Goal: Check status: Check status

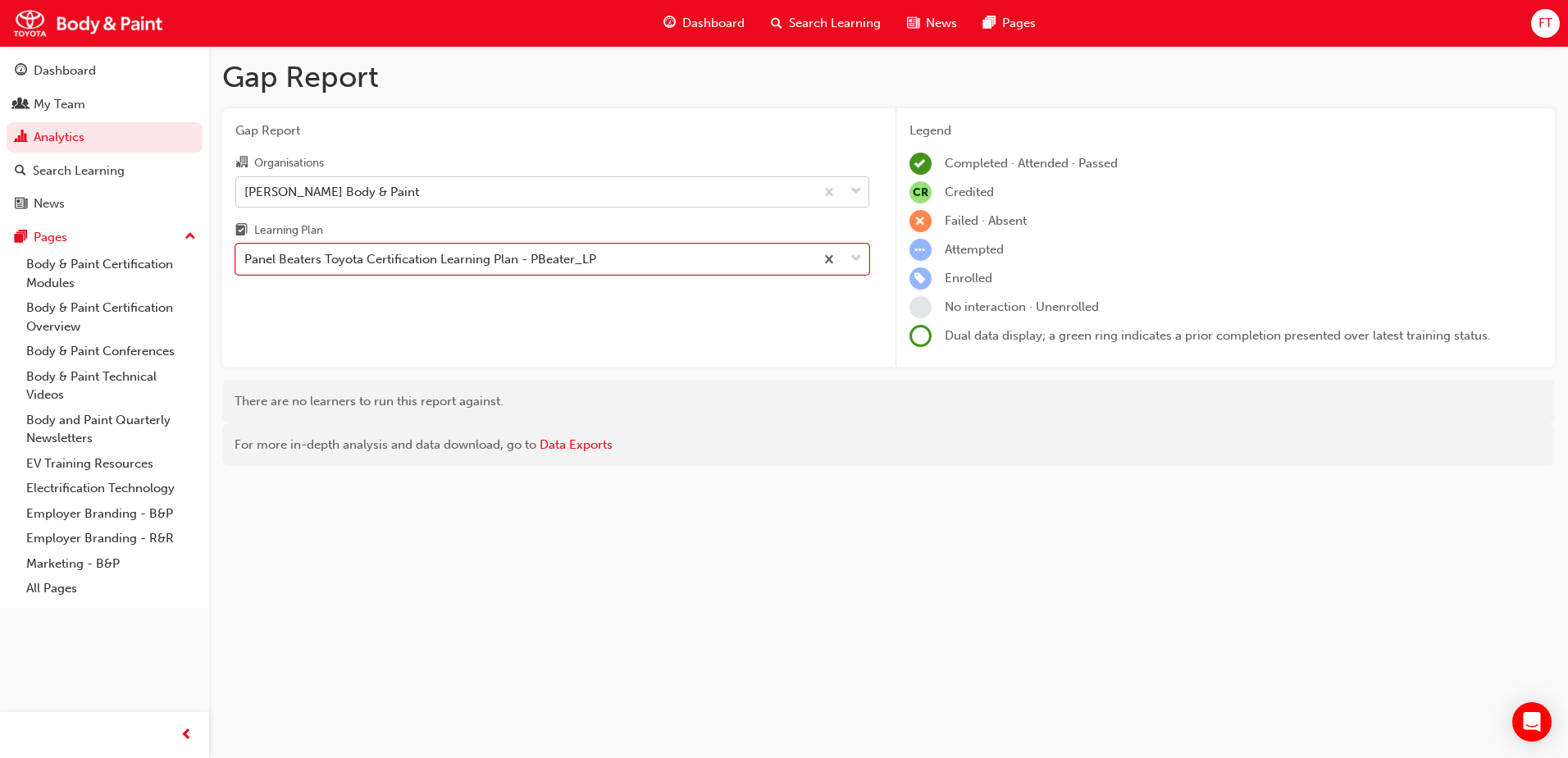
click at [621, 196] on div "[PERSON_NAME] Body & Paint" at bounding box center [525, 191] width 578 height 28
click at [246, 196] on input "Organisations [PERSON_NAME] Body & Paint" at bounding box center [245, 190] width 2 height 14
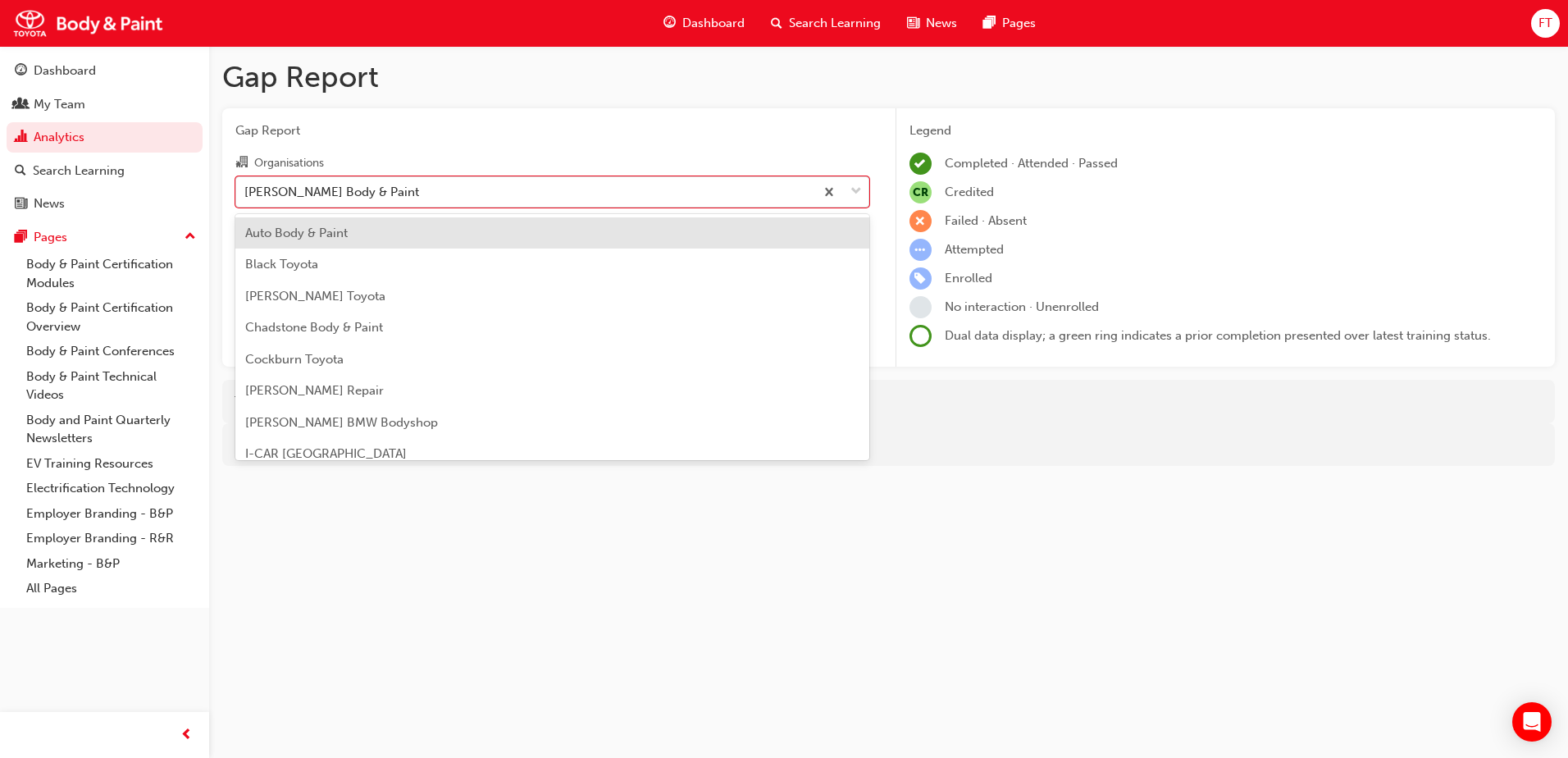
click at [374, 241] on div "Auto Body & Paint" at bounding box center [552, 233] width 634 height 32
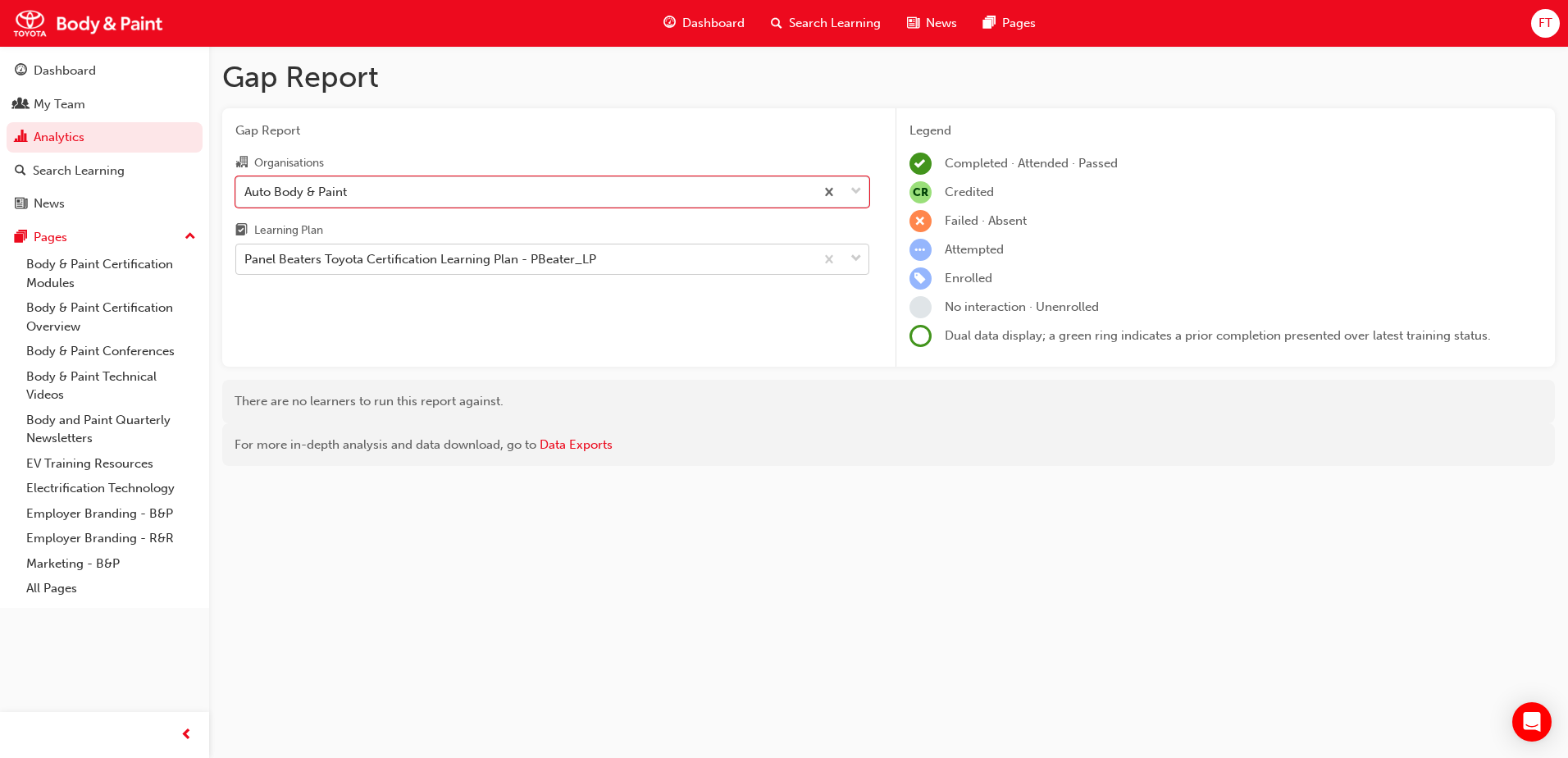
click at [608, 258] on div "Panel Beaters Toyota Certification Learning Plan - PBeater_LP" at bounding box center [525, 259] width 578 height 28
click at [246, 258] on input "Learning Plan Panel Beaters Toyota Certification Learning Plan - PBeater_LP" at bounding box center [245, 258] width 2 height 14
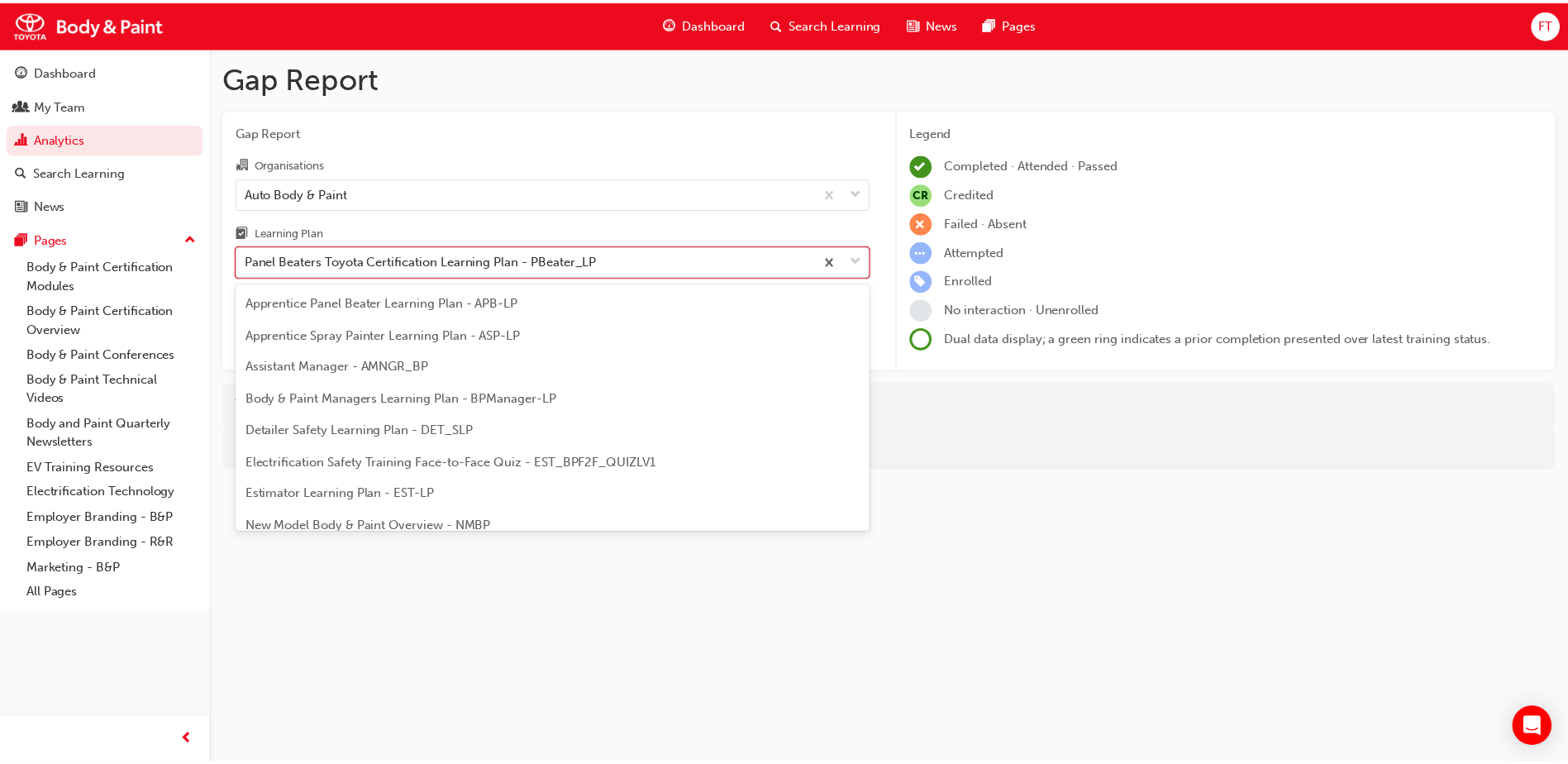
scroll to position [53, 0]
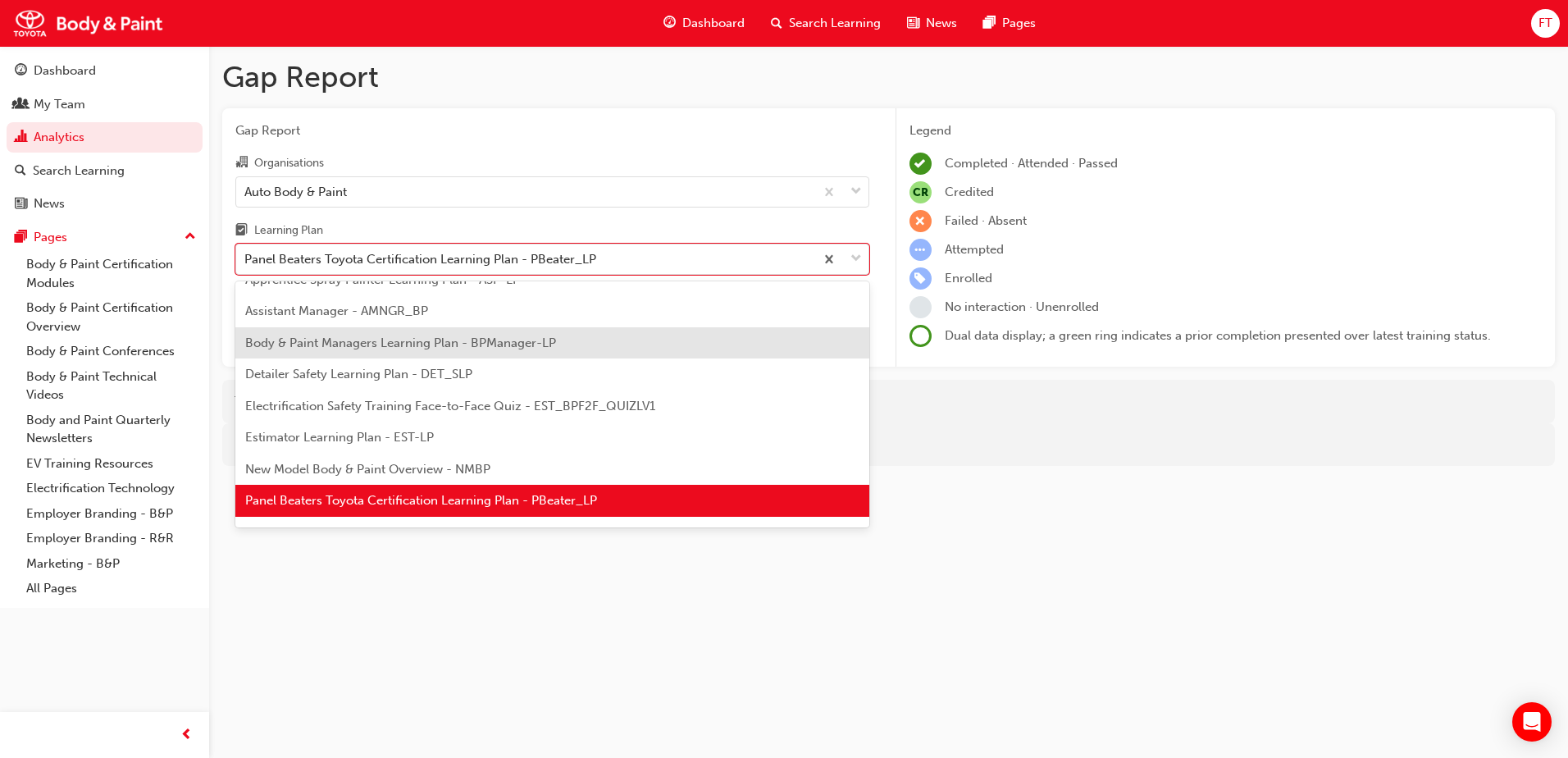
click at [353, 337] on span "Body & Paint Managers Learning Plan - BPManager-LP" at bounding box center [400, 342] width 311 height 15
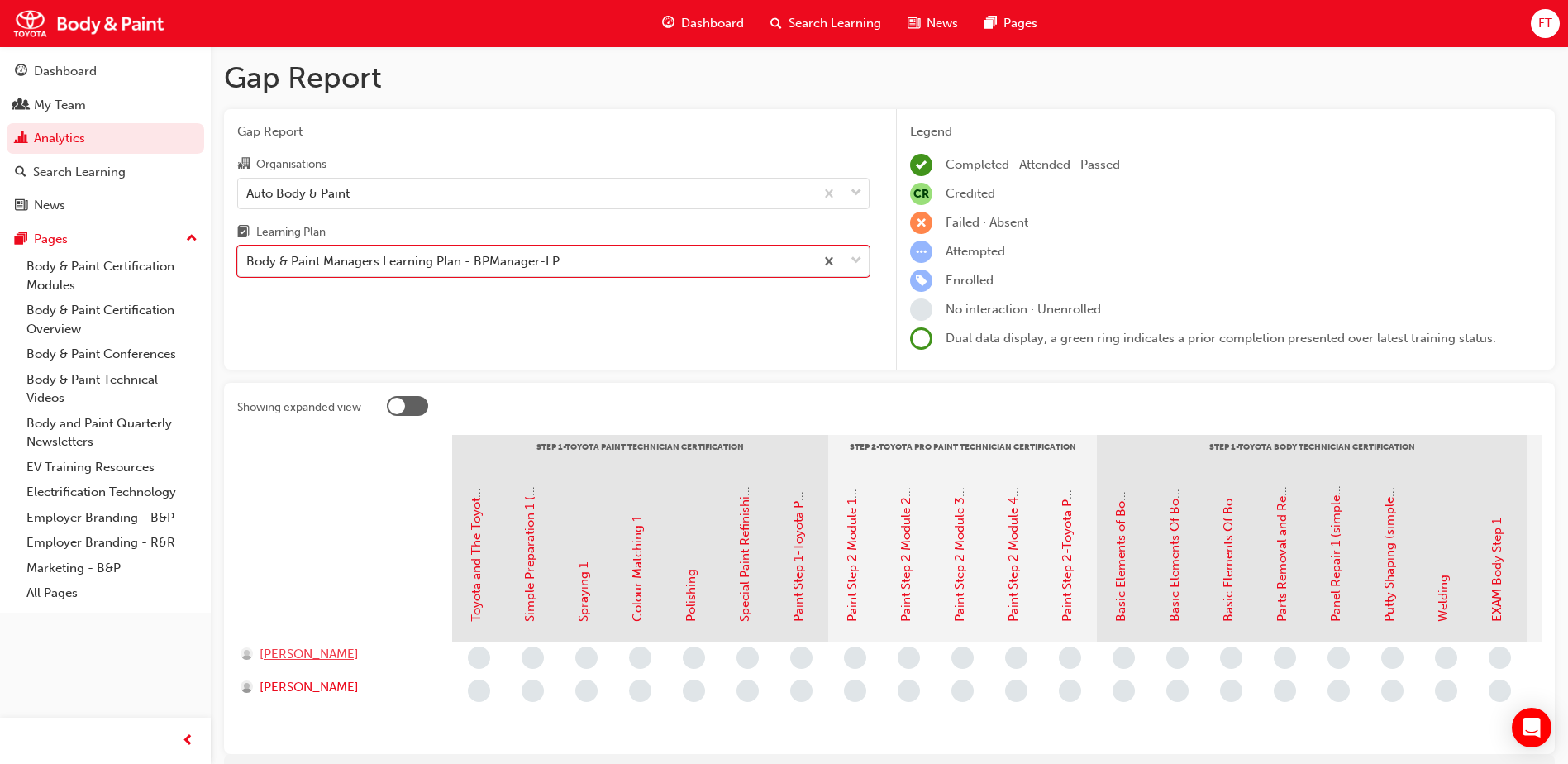
click at [302, 659] on span "[PERSON_NAME]" at bounding box center [309, 654] width 99 height 19
click at [315, 688] on span "[PERSON_NAME]" at bounding box center [309, 687] width 99 height 19
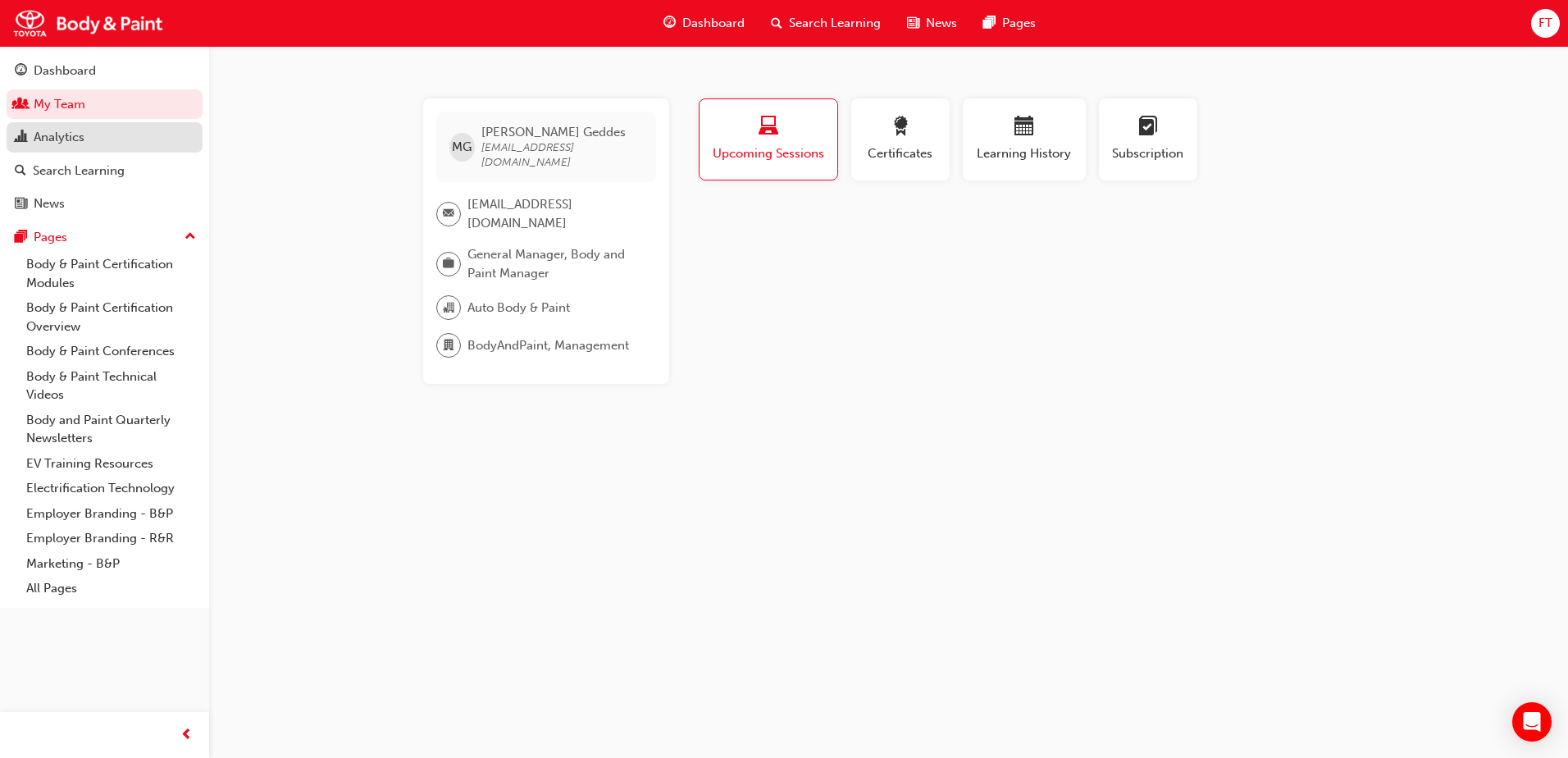
click at [58, 138] on div "Analytics" at bounding box center [59, 137] width 50 height 19
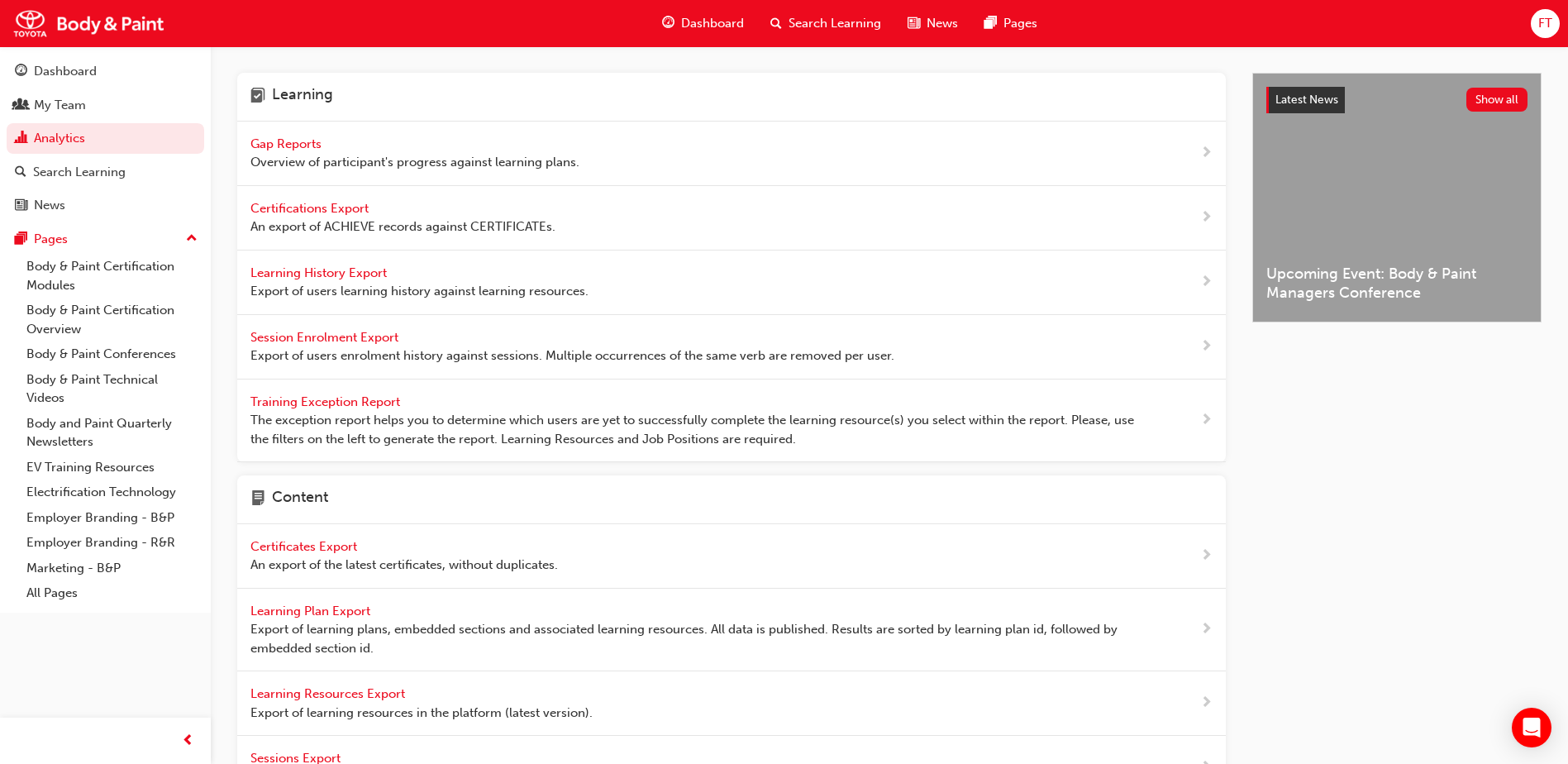
click at [306, 143] on span "Gap Reports" at bounding box center [288, 143] width 74 height 15
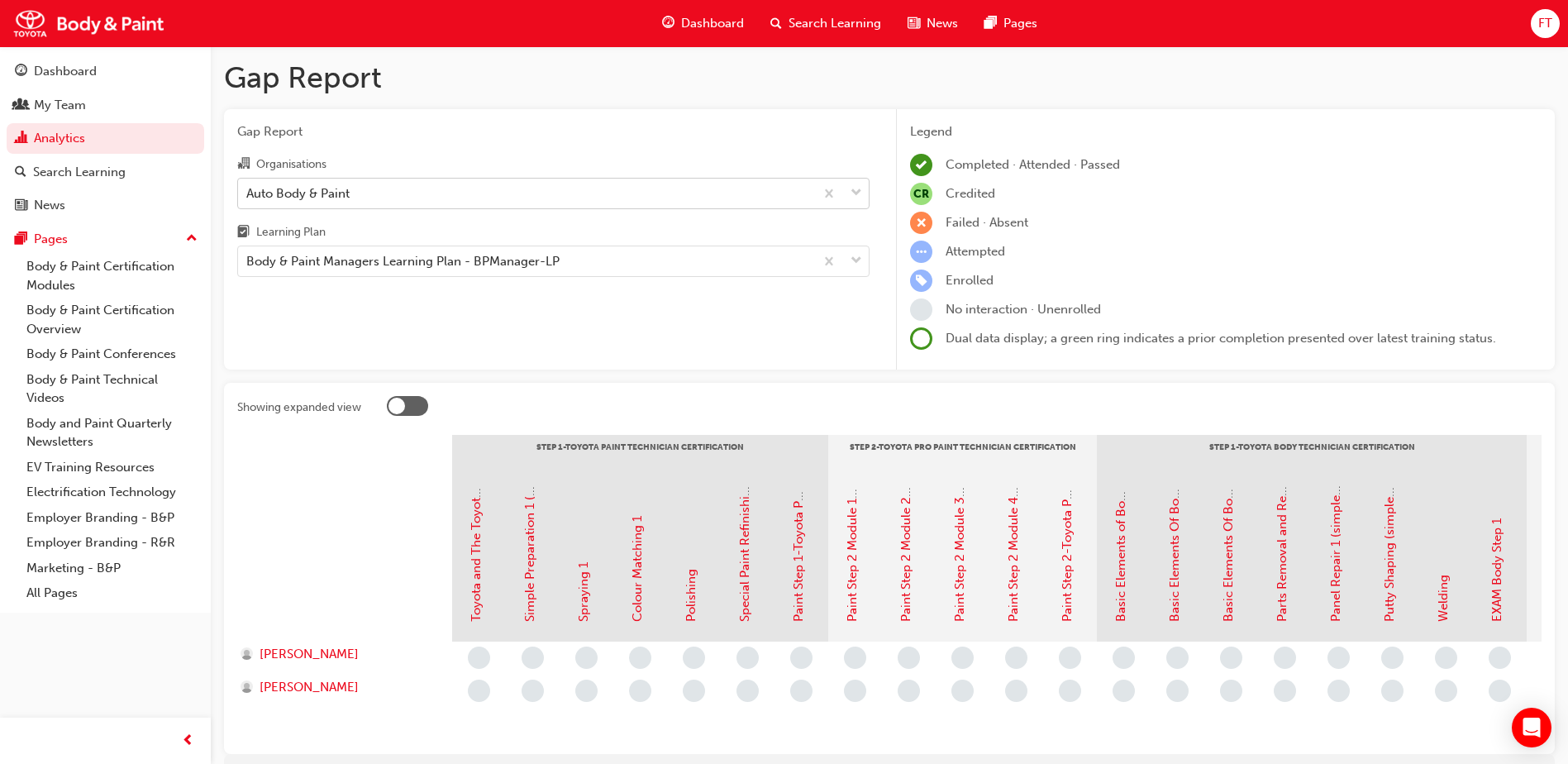
click at [387, 194] on div "Auto Body & Paint" at bounding box center [525, 192] width 576 height 29
click at [248, 194] on input "Organisations Auto Body & Paint" at bounding box center [247, 191] width 2 height 14
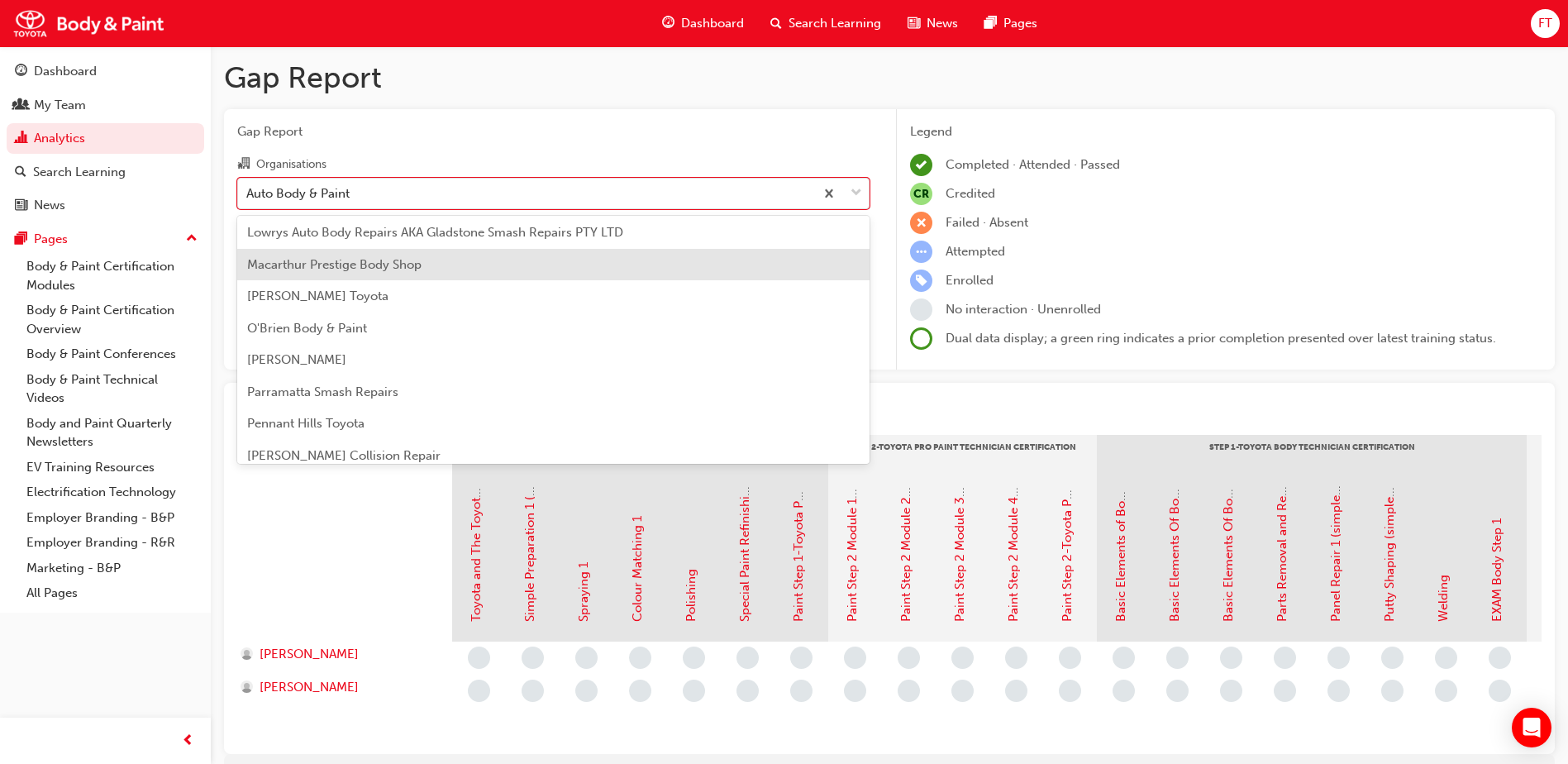
scroll to position [496, 0]
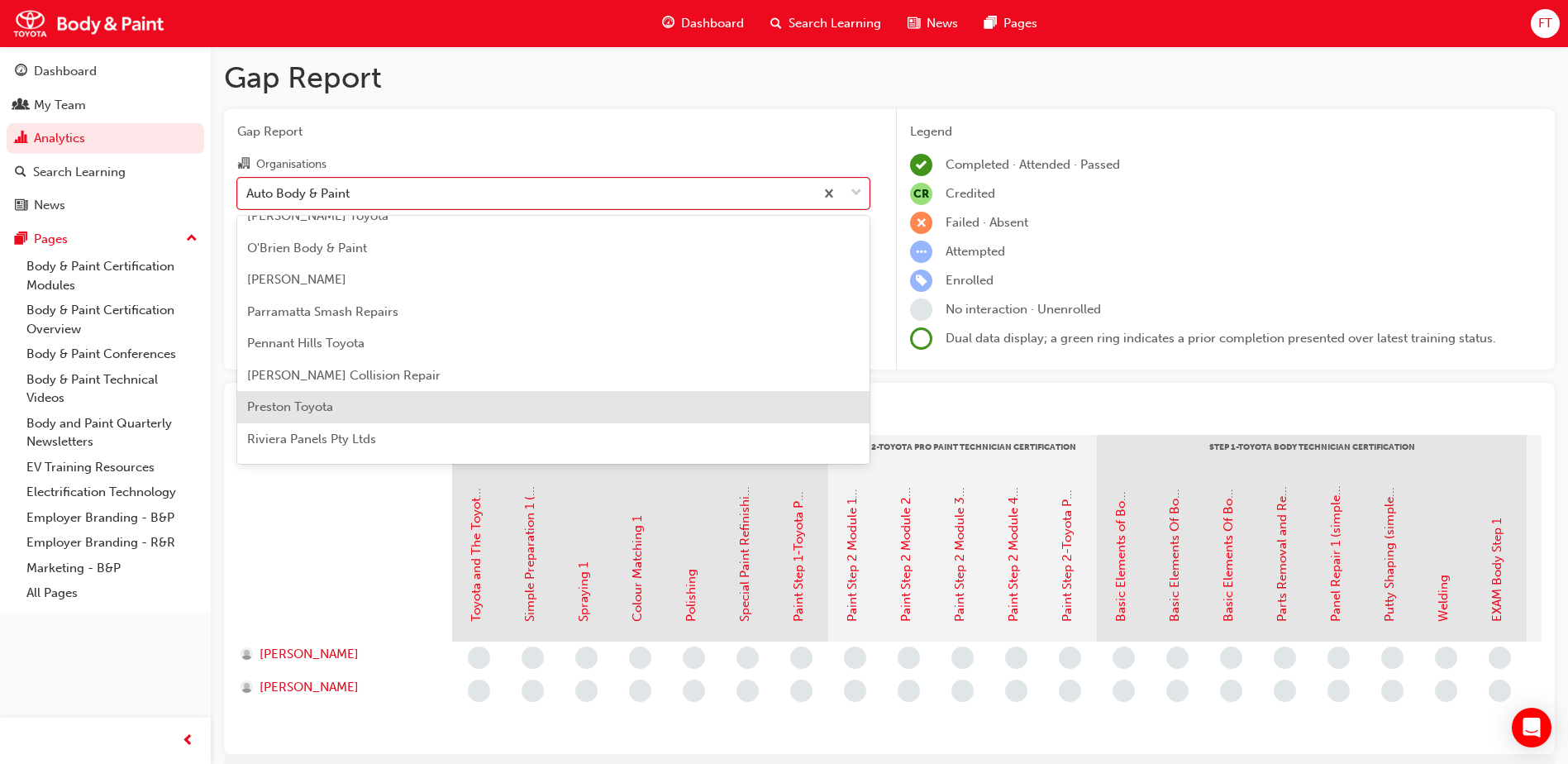
click at [338, 402] on div "Preston Toyota" at bounding box center [552, 407] width 632 height 32
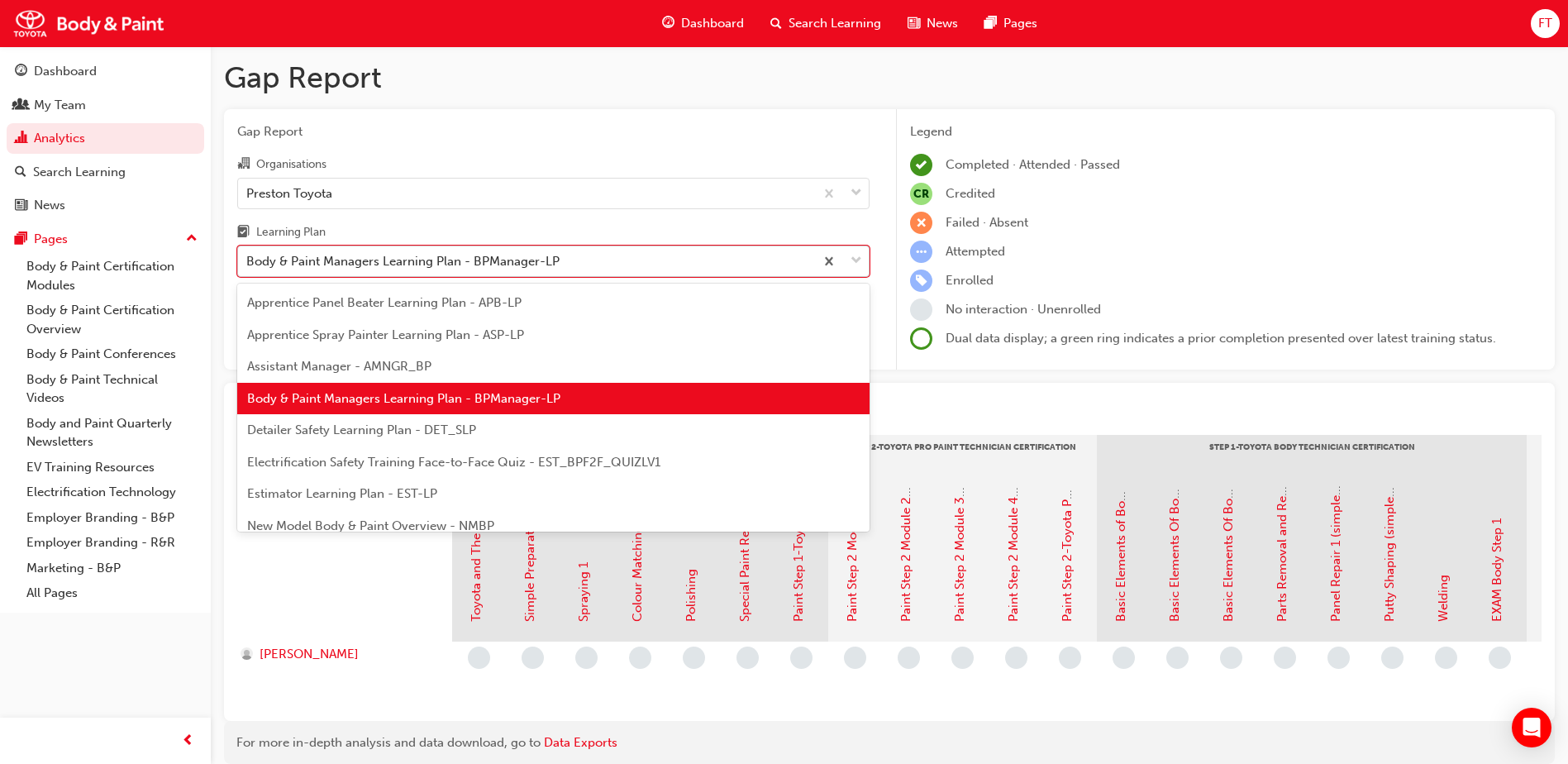
click at [712, 265] on div "Body & Paint Managers Learning Plan - BPManager-LP" at bounding box center [525, 261] width 576 height 29
click at [248, 265] on input "Learning Plan option Body & Paint Managers Learning Plan - BPManager-LP focused…" at bounding box center [247, 260] width 2 height 14
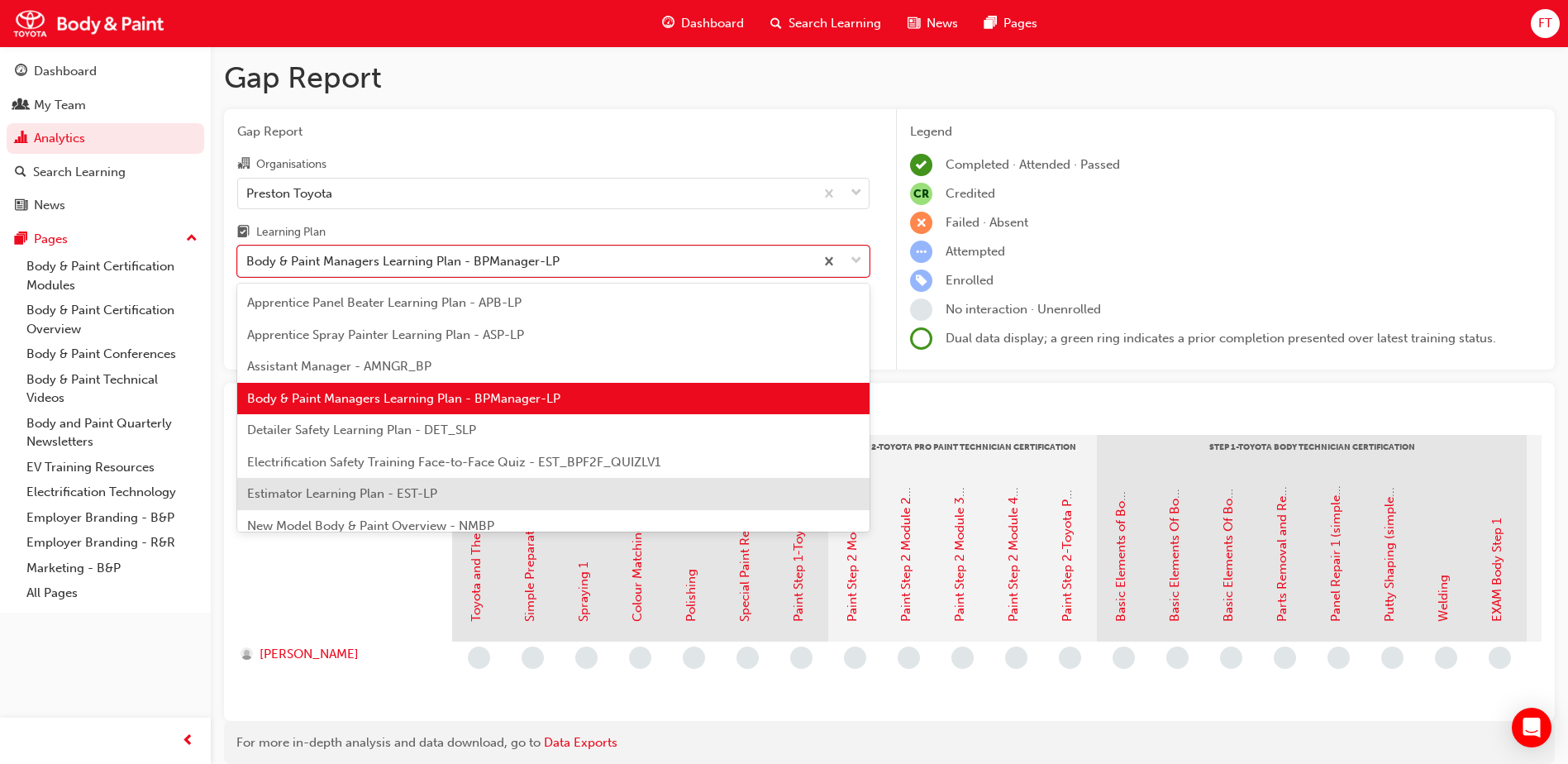
click at [316, 493] on span "Estimator Learning Plan - EST-LP" at bounding box center [341, 493] width 190 height 15
